Goal: Go to known website: Go to known website

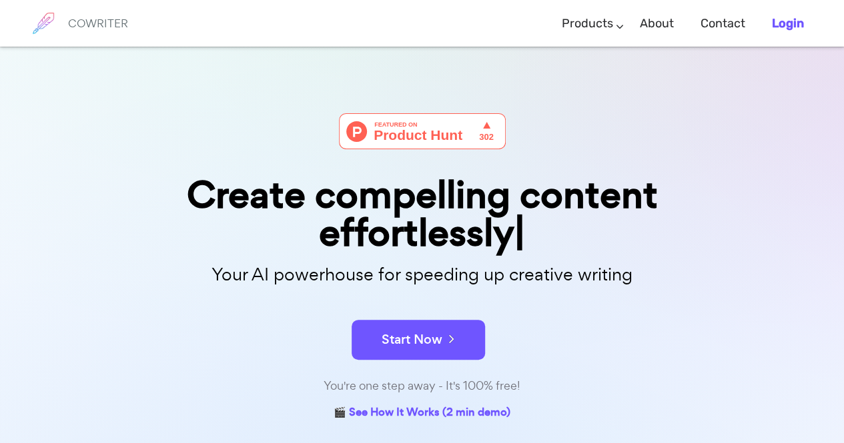
click at [792, 18] on b "Login" at bounding box center [788, 23] width 32 height 15
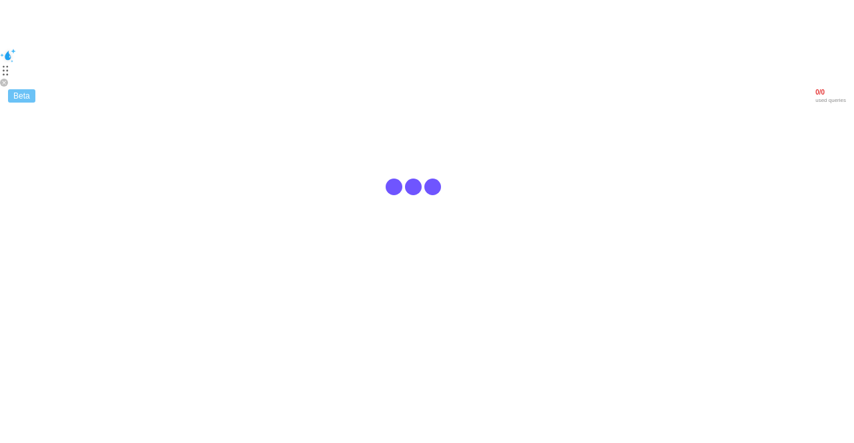
click at [688, 54] on html "Beta 0 / 0 used queries" at bounding box center [427, 55] width 854 height 111
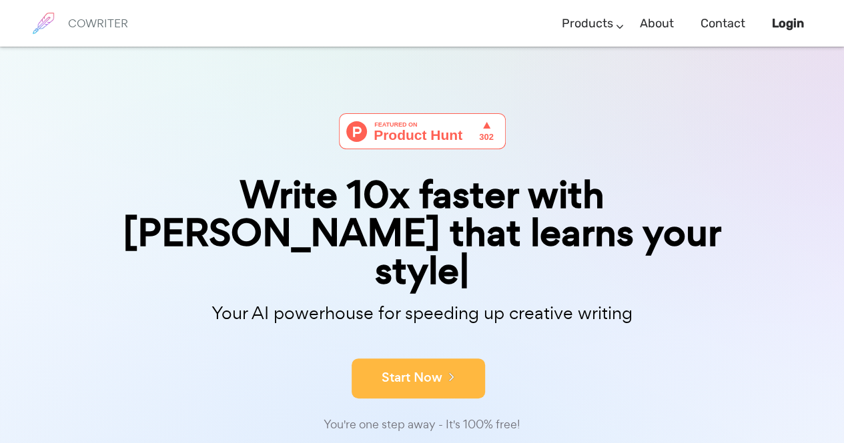
click at [415, 359] on button "Start Now" at bounding box center [417, 379] width 133 height 40
